Goal: Task Accomplishment & Management: Manage account settings

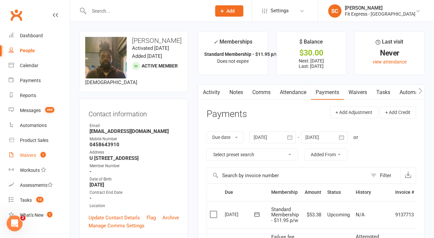
click at [38, 154] on count-badge "1" at bounding box center [41, 154] width 9 height 5
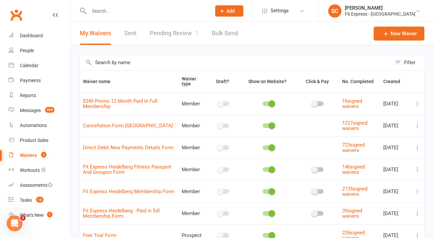
click at [160, 33] on link "Pending Review 1" at bounding box center [174, 33] width 49 height 23
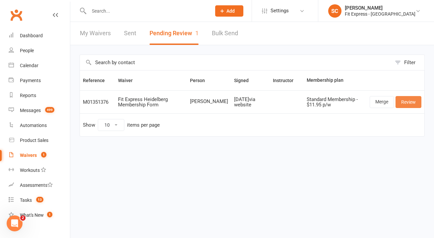
click at [404, 101] on link "Review" at bounding box center [409, 102] width 26 height 12
